Goal: Information Seeking & Learning: Learn about a topic

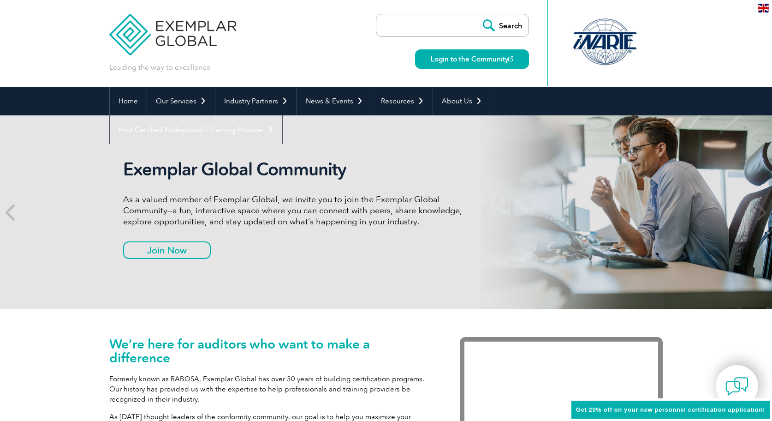
drag, startPoint x: 769, startPoint y: 34, endPoint x: 768, endPoint y: 65, distance: 31.4
click at [768, 65] on header "Leading the way to excellence Search" at bounding box center [386, 43] width 772 height 87
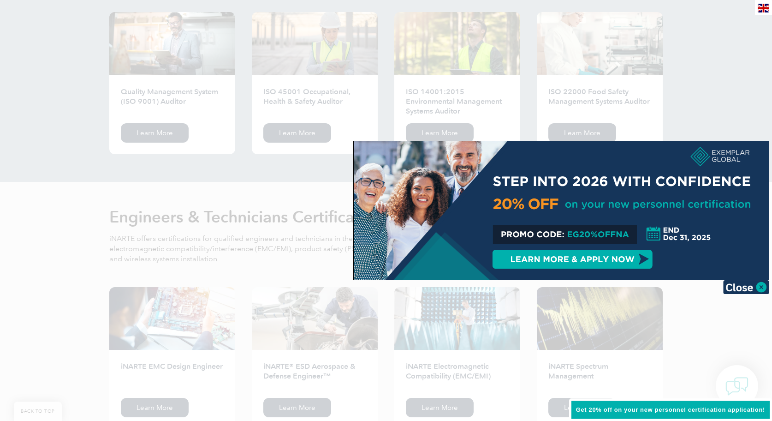
scroll to position [994, 0]
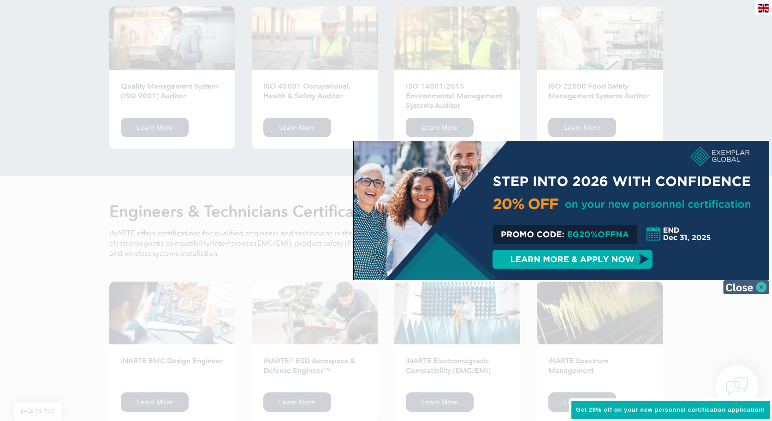
click at [743, 284] on img at bounding box center [746, 287] width 46 height 14
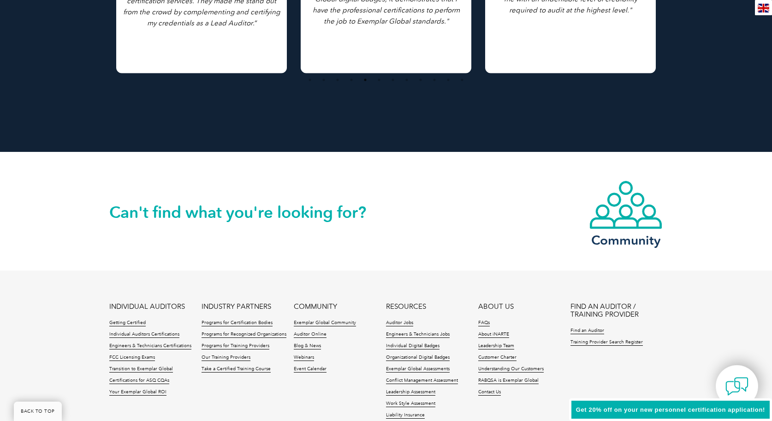
scroll to position [2105, 0]
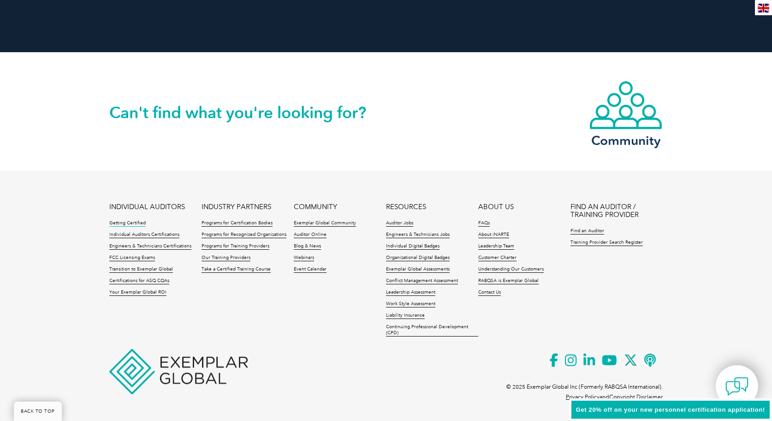
click at [136, 221] on link "Getting Certified" at bounding box center [127, 223] width 36 height 6
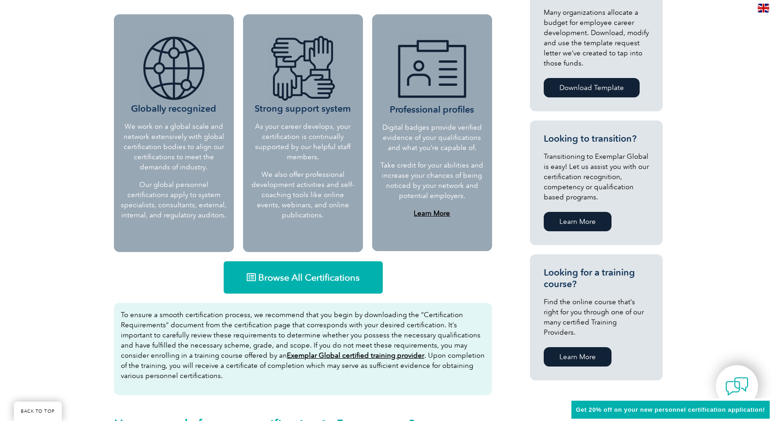
scroll to position [387, 0]
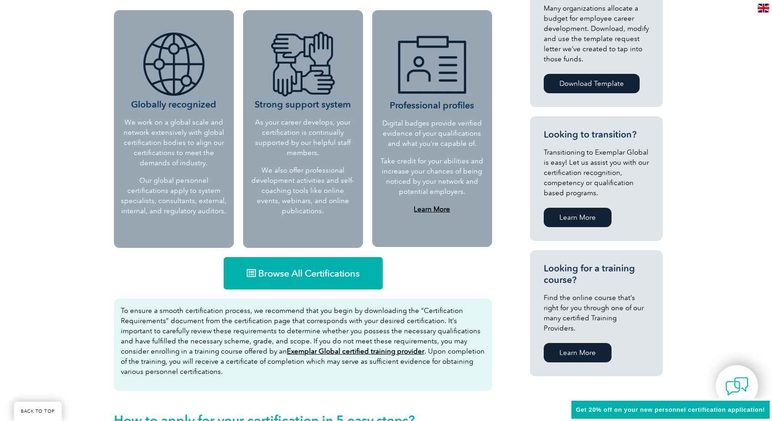
click at [304, 280] on link "Browse All Certifications" at bounding box center [303, 273] width 159 height 32
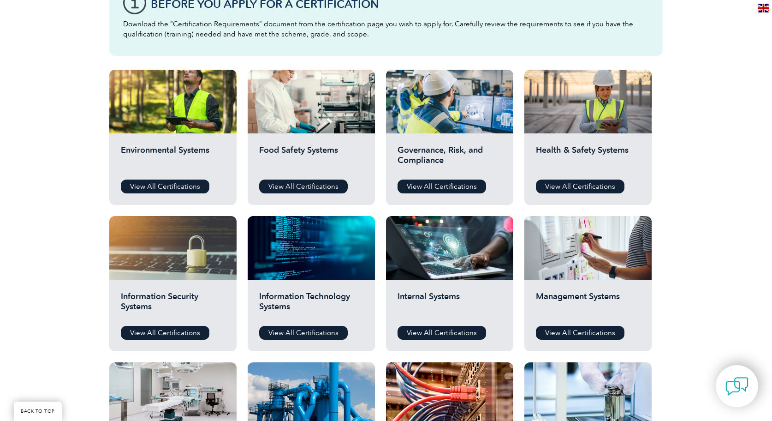
scroll to position [235, 0]
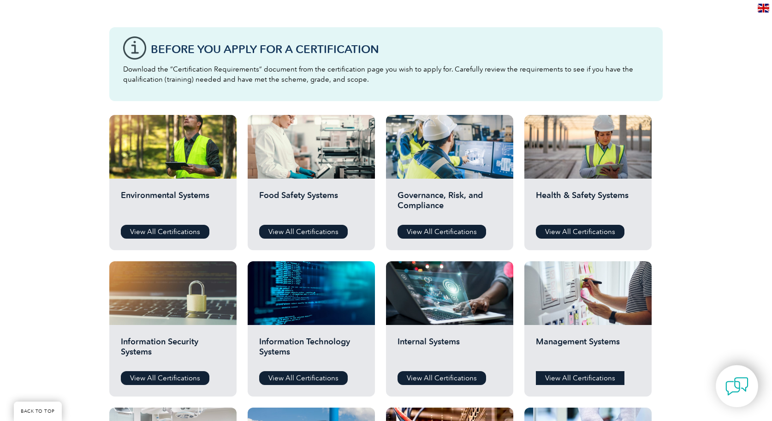
click at [578, 377] on link "View All Certifications" at bounding box center [580, 378] width 89 height 14
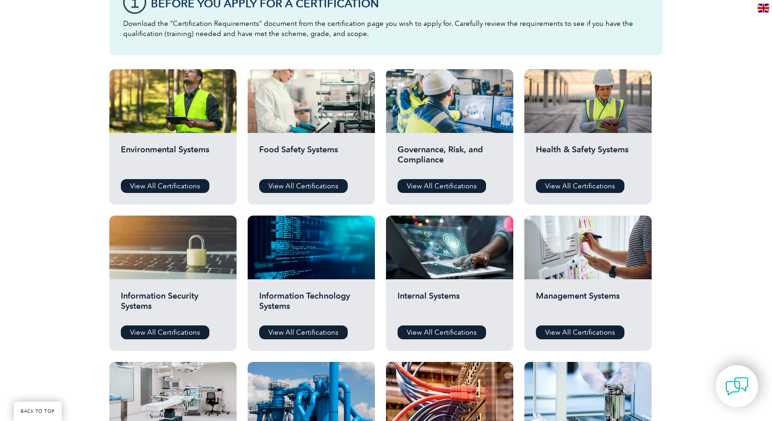
scroll to position [282, 0]
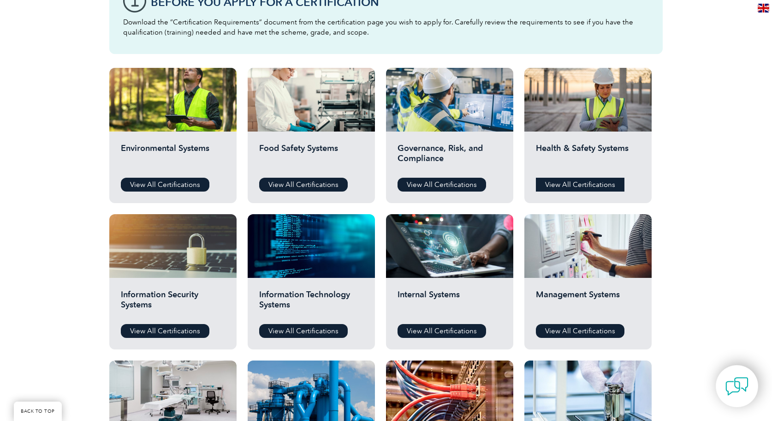
click at [595, 181] on link "View All Certifications" at bounding box center [580, 185] width 89 height 14
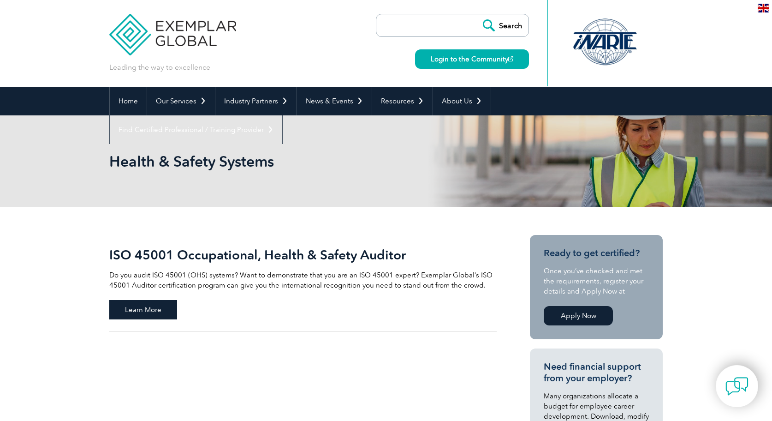
click at [160, 309] on span "Learn More" at bounding box center [143, 309] width 68 height 19
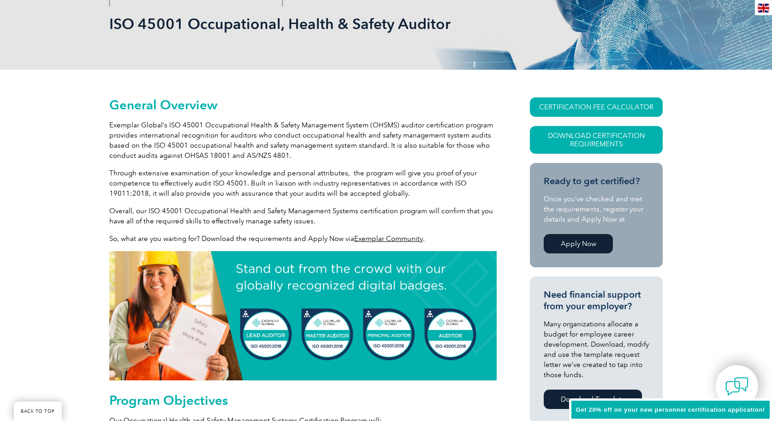
scroll to position [149, 0]
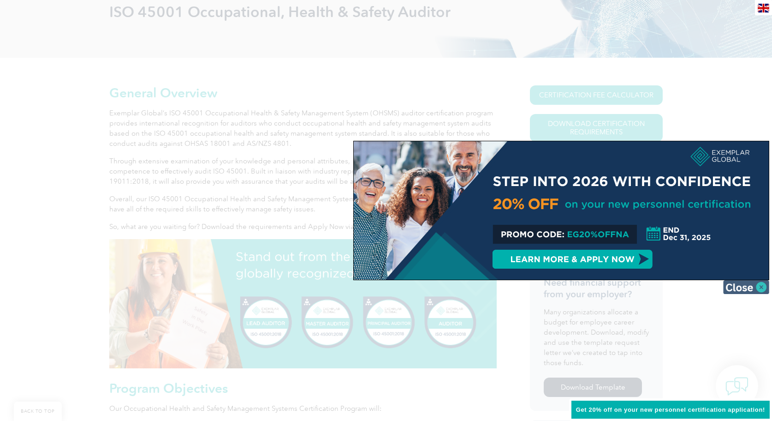
click at [743, 281] on img at bounding box center [746, 287] width 46 height 14
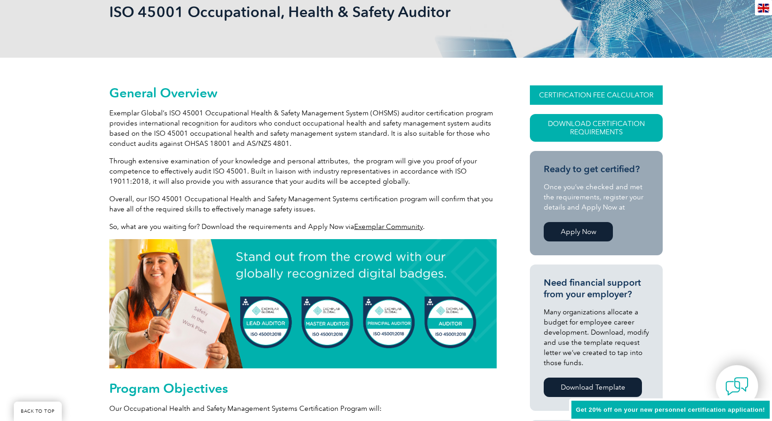
click at [617, 90] on link "CERTIFICATION FEE CALCULATOR" at bounding box center [596, 94] width 133 height 19
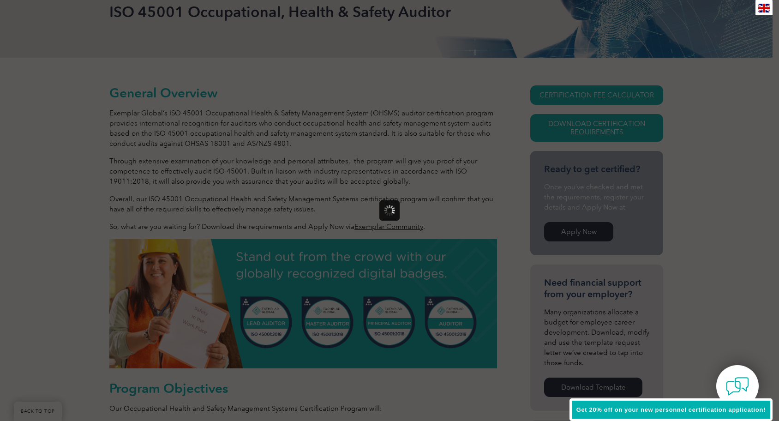
click at [49, 410] on div at bounding box center [389, 210] width 779 height 421
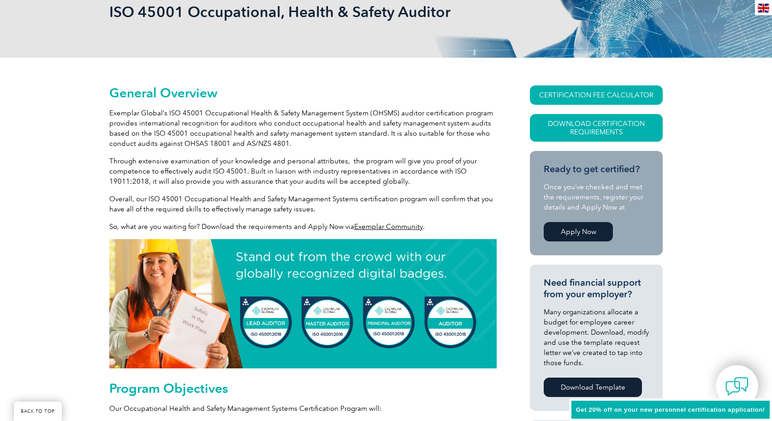
click at [175, 388] on h2 "Program Objectives" at bounding box center [302, 388] width 387 height 15
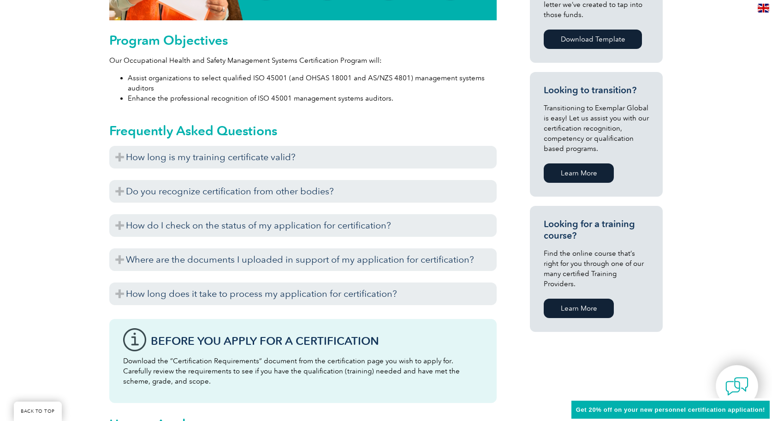
scroll to position [490, 0]
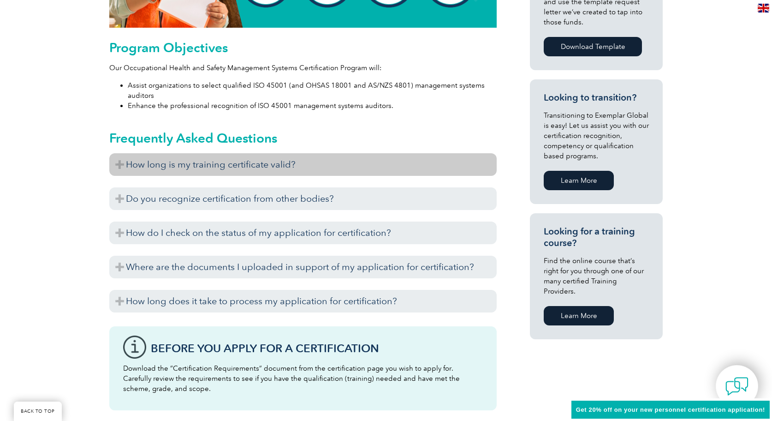
click at [221, 163] on h3 "How long is my training certificate valid?" at bounding box center [302, 164] width 387 height 23
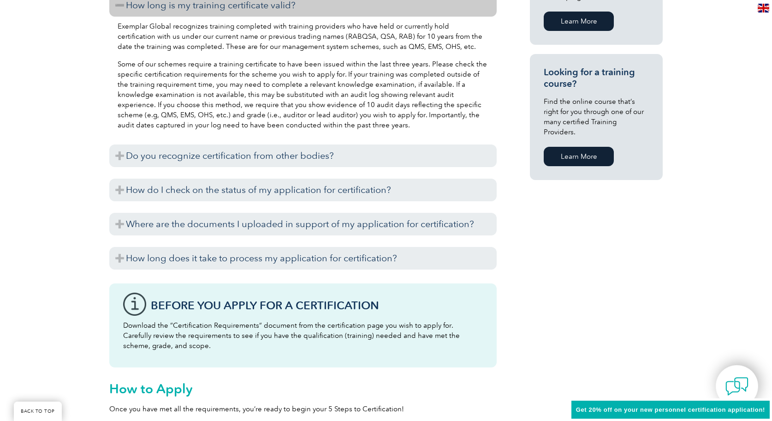
scroll to position [650, 0]
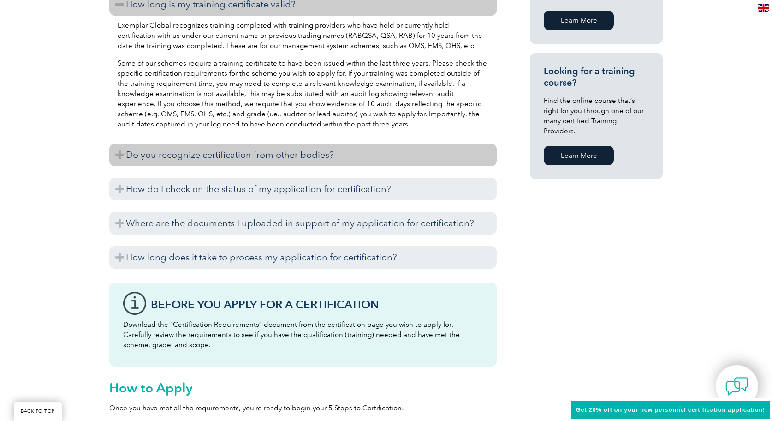
click at [317, 154] on h3 "Do you recognize certification from other bodies?" at bounding box center [302, 154] width 387 height 23
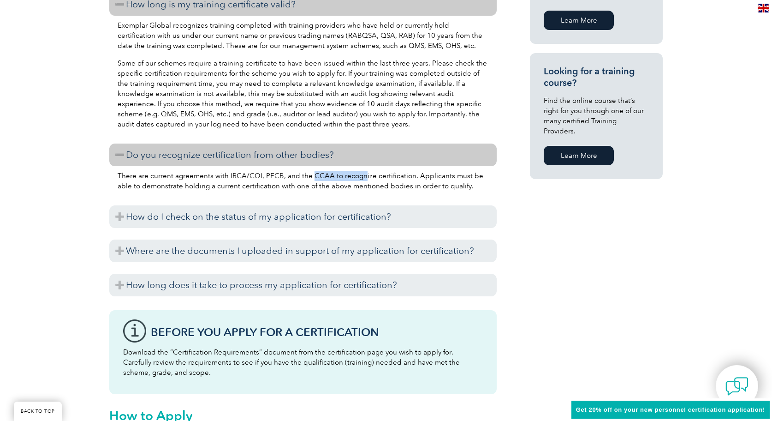
drag, startPoint x: 310, startPoint y: 175, endPoint x: 360, endPoint y: 179, distance: 50.4
click at [360, 179] on p "There are current agreements with IRCA/CQI, PECB, and the CCAA to recognize cer…" at bounding box center [303, 181] width 371 height 20
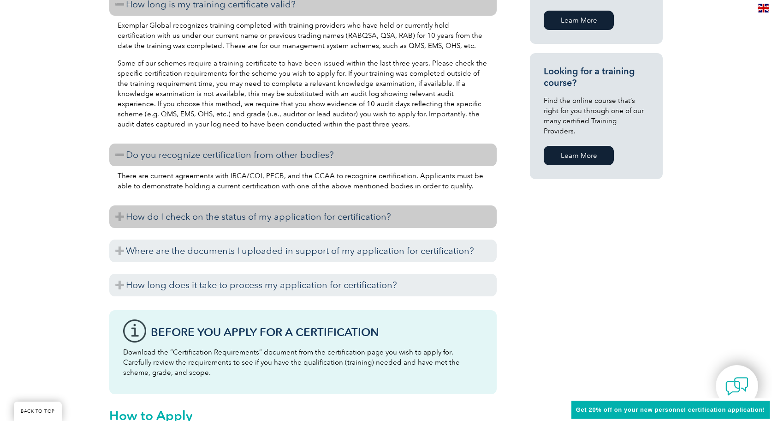
click at [337, 214] on h3 "How do I check on the status of my application for certification?" at bounding box center [302, 216] width 387 height 23
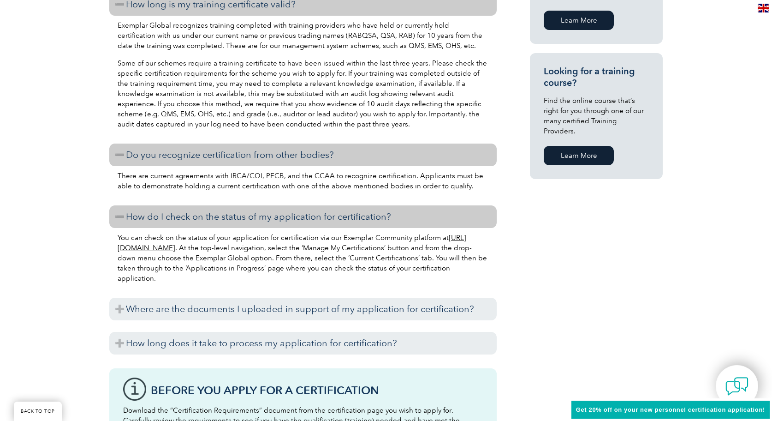
click at [302, 256] on p "You can check on the status of your application for certification via our Exemp…" at bounding box center [303, 257] width 371 height 51
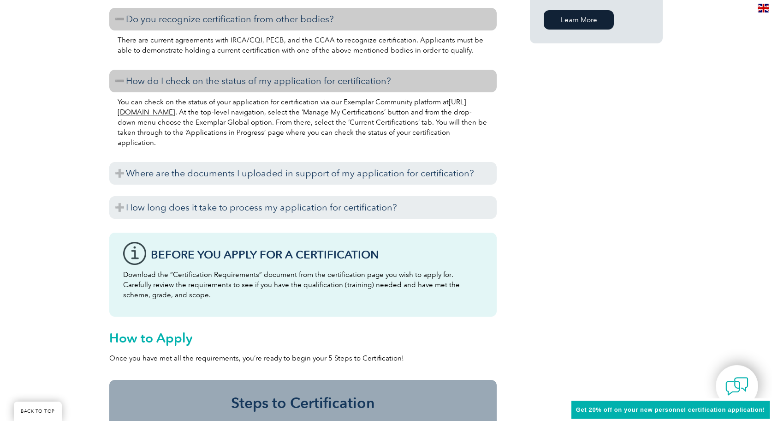
scroll to position [789, 0]
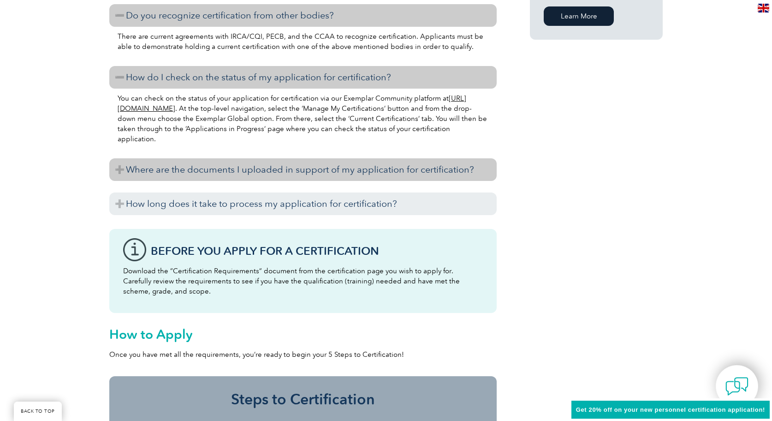
click at [349, 170] on h3 "Where are the documents I uploaded in support of my application for certificati…" at bounding box center [302, 169] width 387 height 23
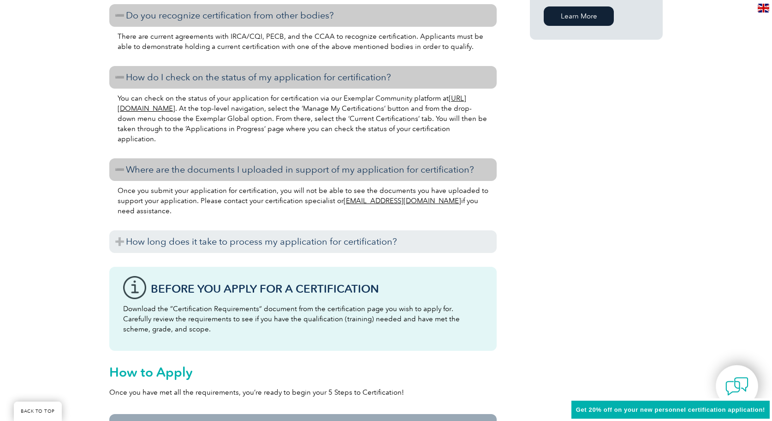
click at [341, 212] on p "Once you submit your application for certification, you will not be able to see…" at bounding box center [303, 200] width 371 height 30
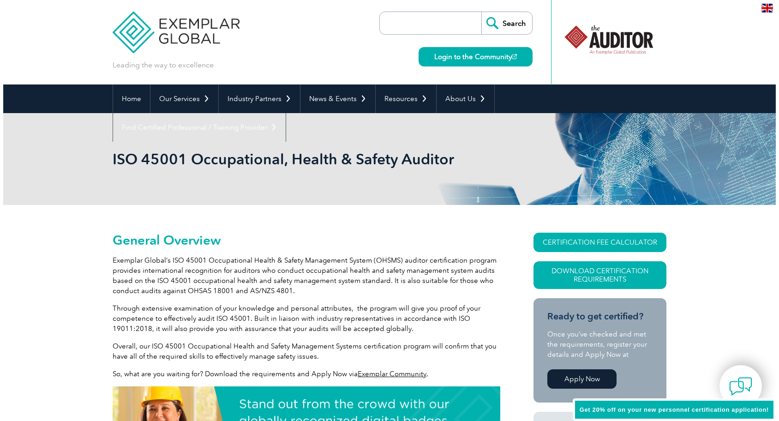
scroll to position [0, 0]
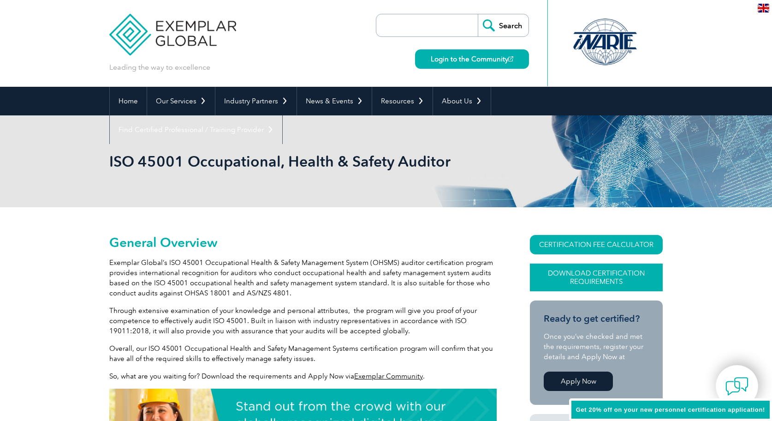
click at [601, 274] on link "Download Certification Requirements" at bounding box center [596, 277] width 133 height 28
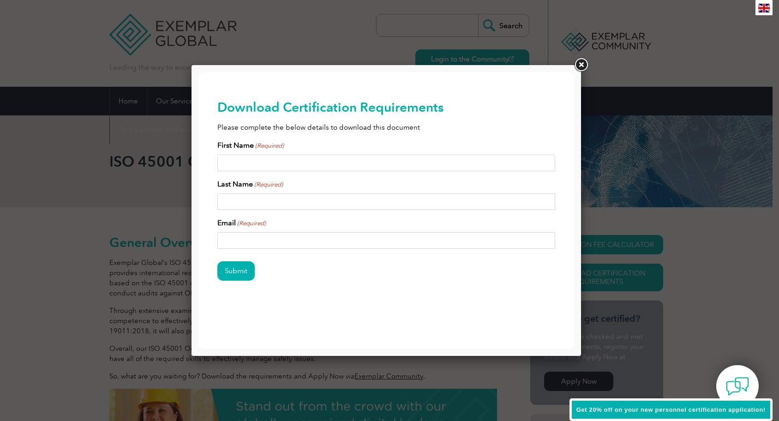
click at [580, 64] on link at bounding box center [580, 65] width 17 height 17
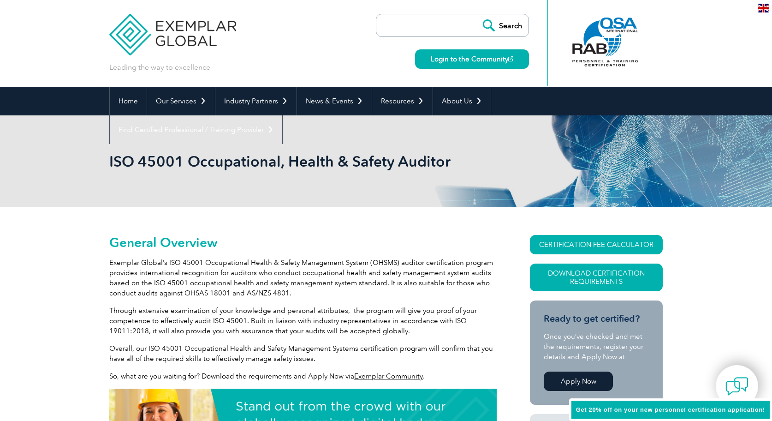
click at [764, 6] on img at bounding box center [764, 8] width 12 height 9
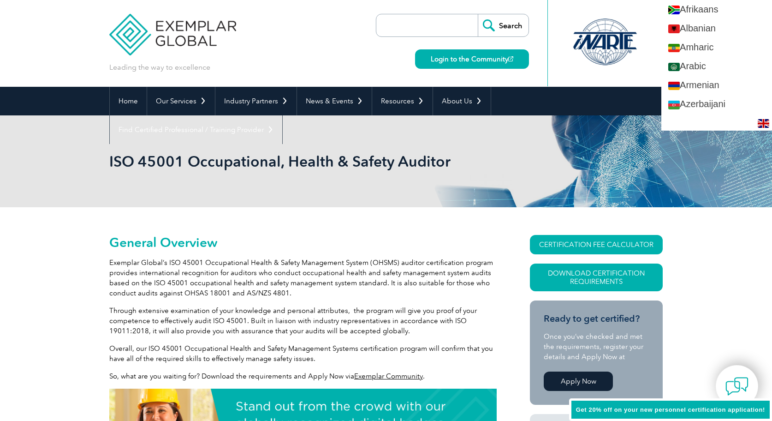
click at [601, 79] on div at bounding box center [605, 43] width 115 height 86
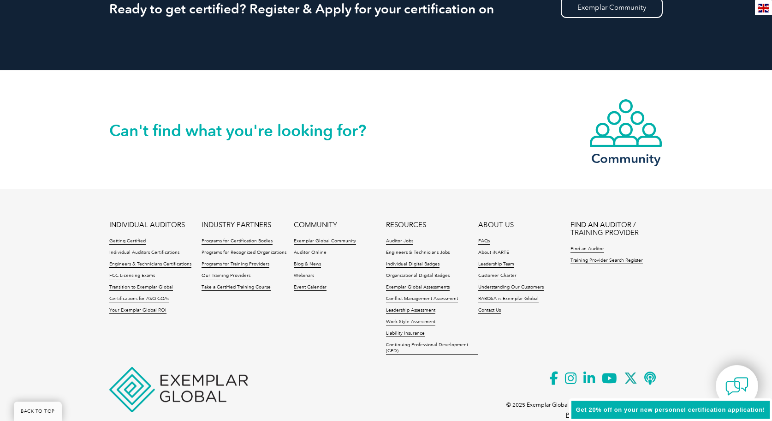
scroll to position [1486, 0]
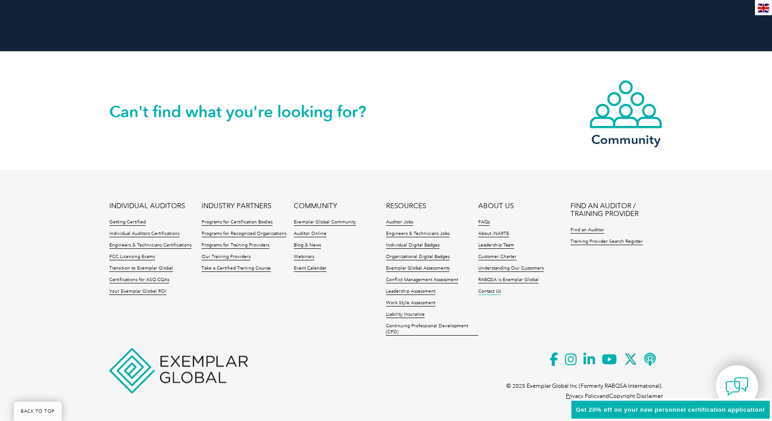
click at [490, 291] on link "Contact Us" at bounding box center [489, 291] width 23 height 6
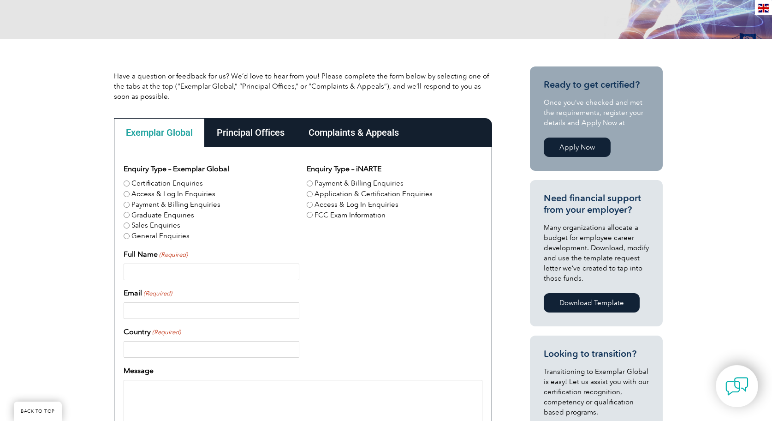
scroll to position [170, 0]
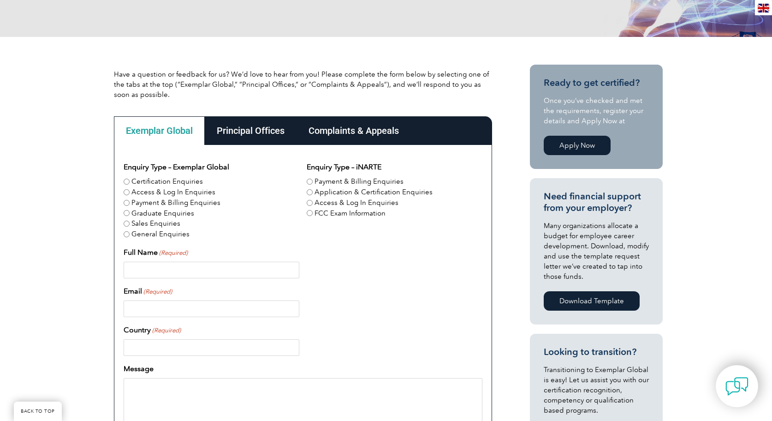
click at [128, 183] on input "Certification Enquiries" at bounding box center [127, 182] width 6 height 6
radio input "true"
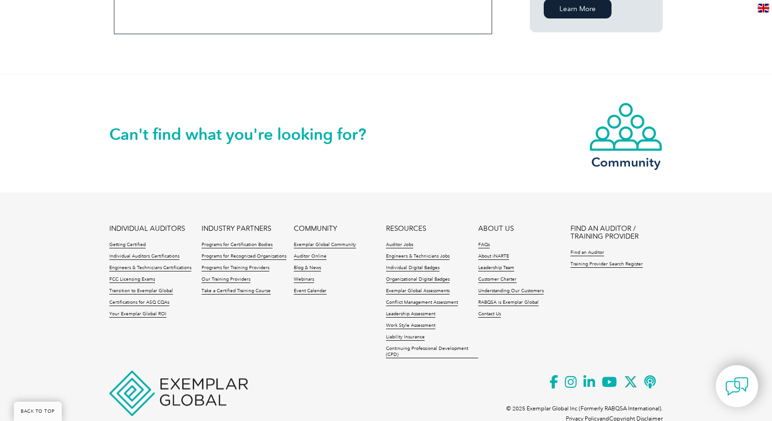
scroll to position [735, 0]
